Goal: Task Accomplishment & Management: Use online tool/utility

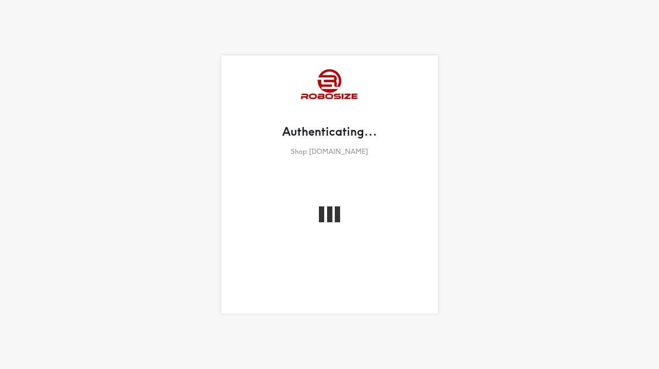
select select "French"
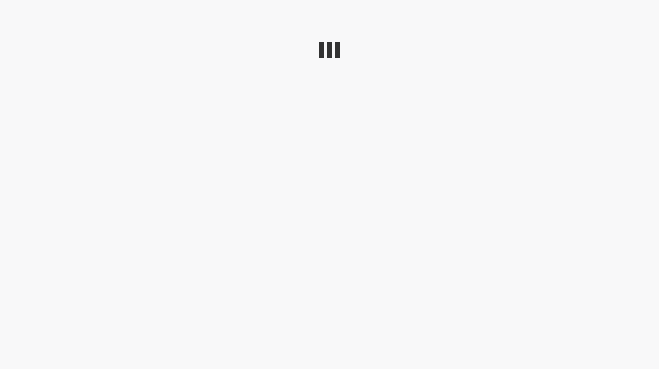
select select "French"
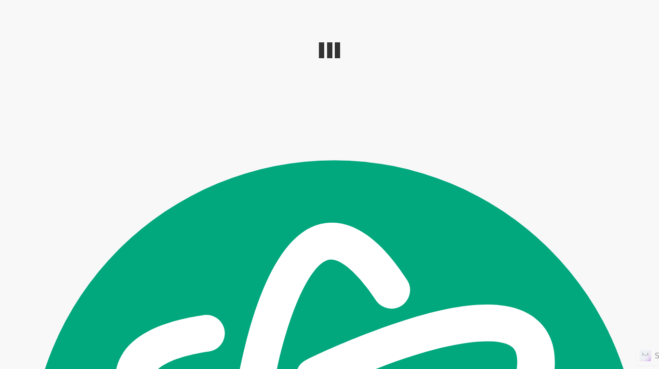
scroll to position [52, 0]
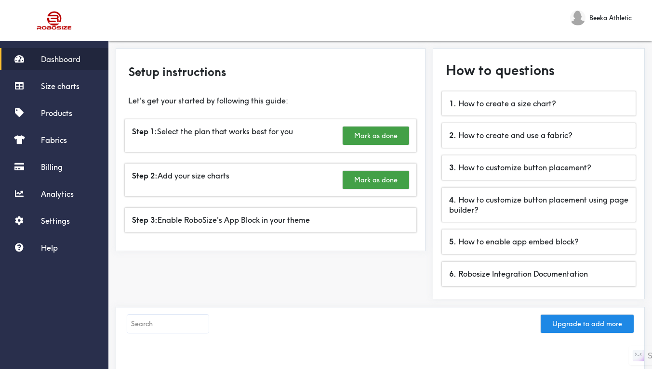
select select "French"
